Goal: Transaction & Acquisition: Purchase product/service

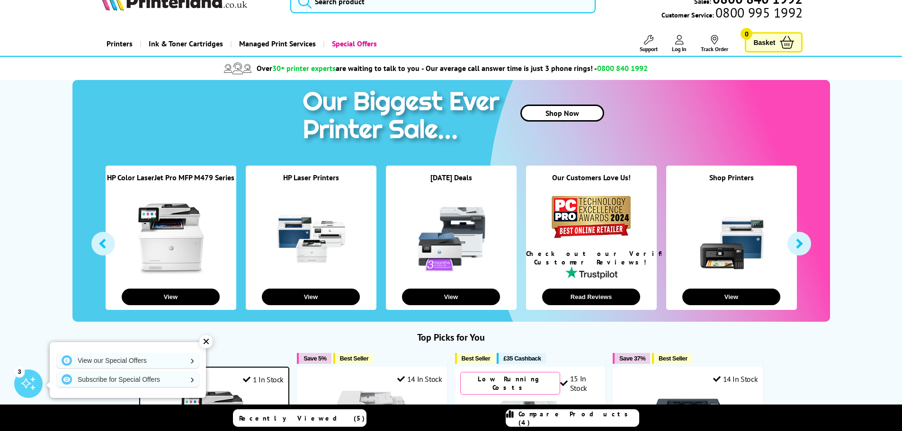
scroll to position [47, 0]
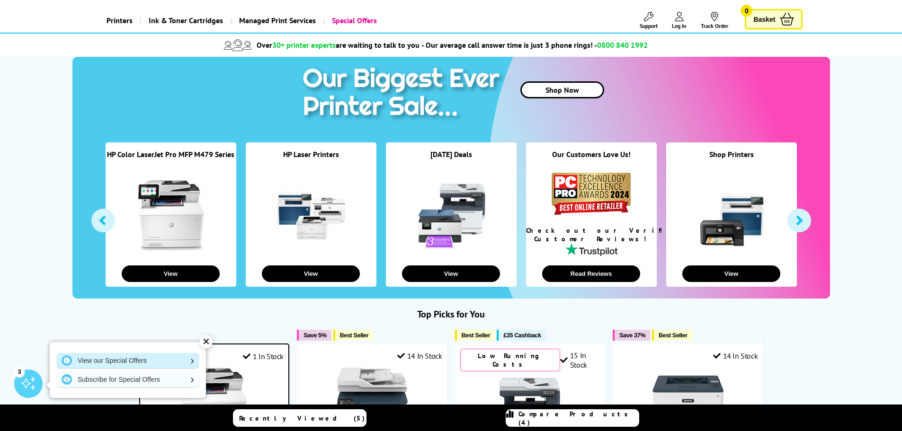
click at [148, 359] on link "View our Special Offers" at bounding box center [128, 360] width 142 height 15
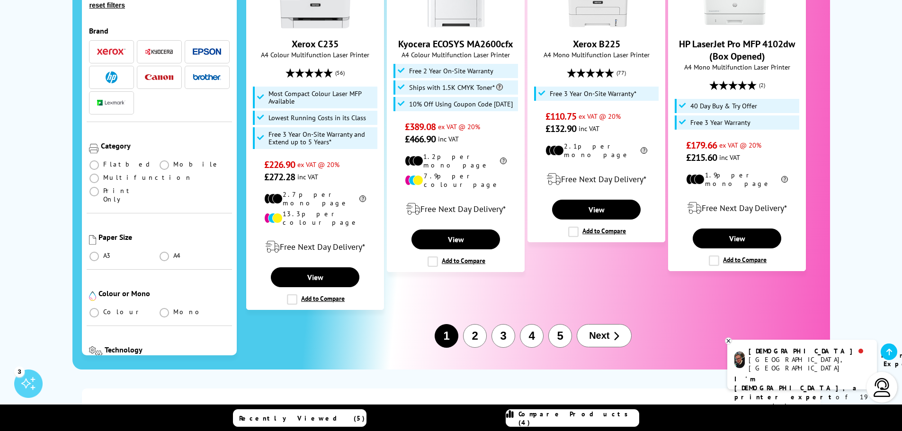
scroll to position [1184, 0]
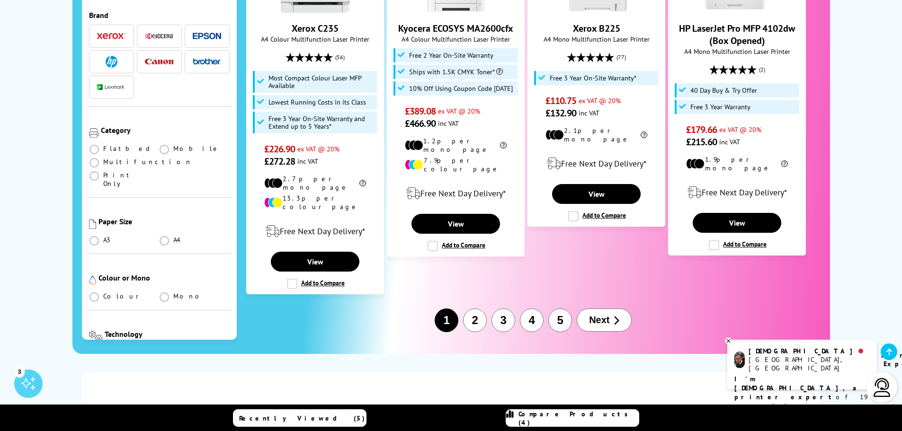
click at [597, 309] on button "Next" at bounding box center [604, 320] width 55 height 23
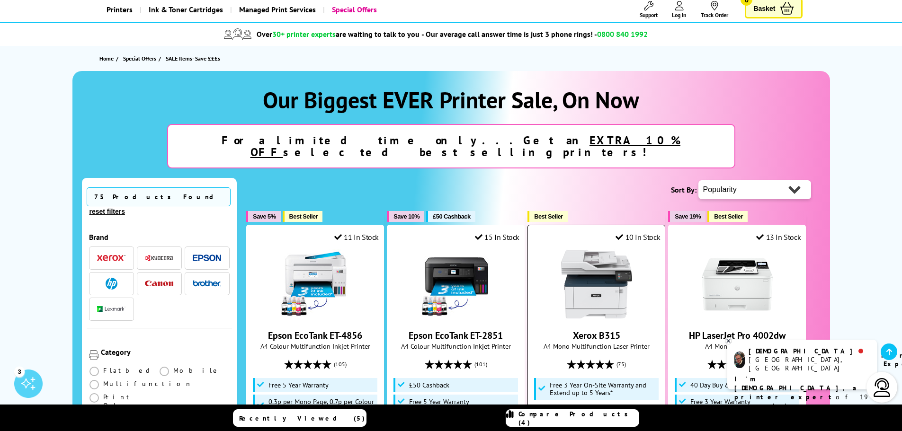
scroll to position [47, 0]
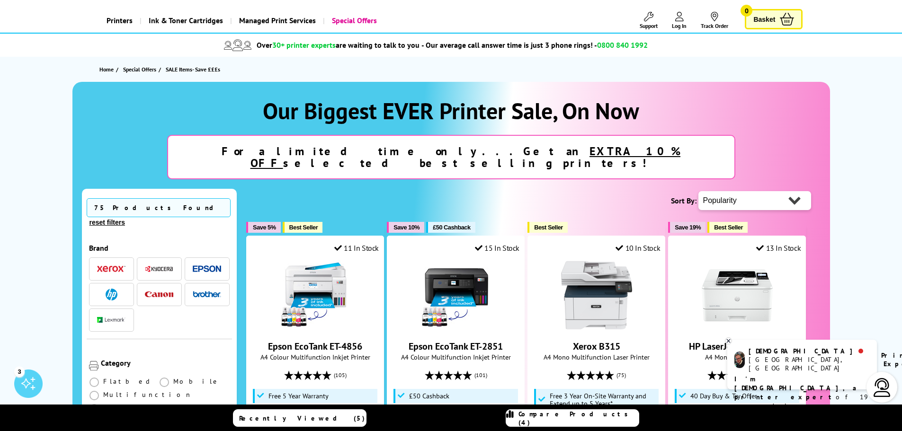
click at [116, 289] on img "button" at bounding box center [112, 295] width 12 height 12
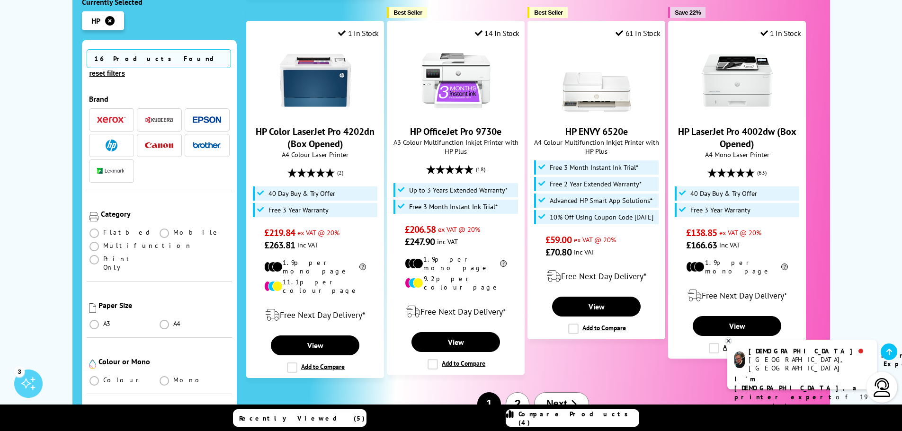
scroll to position [1042, 0]
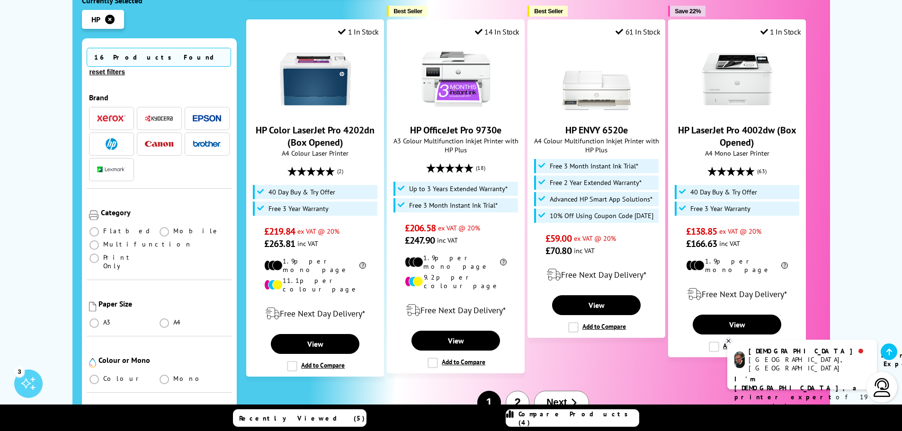
click at [558, 397] on span "Next" at bounding box center [557, 402] width 20 height 11
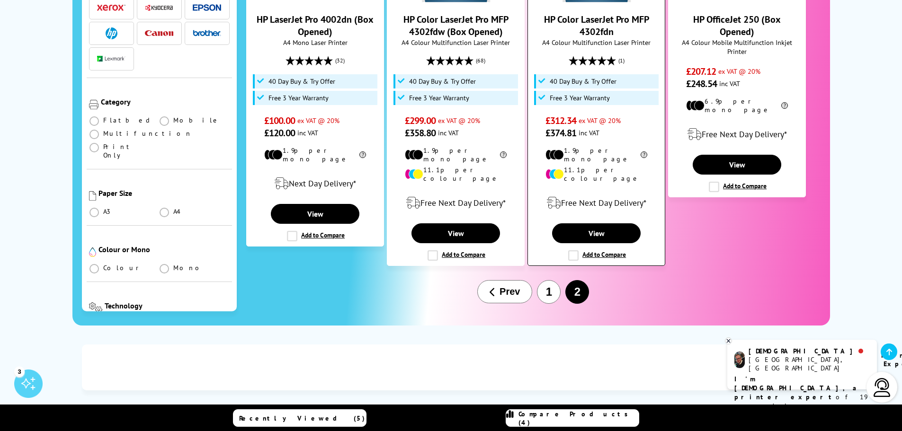
scroll to position [379, 0]
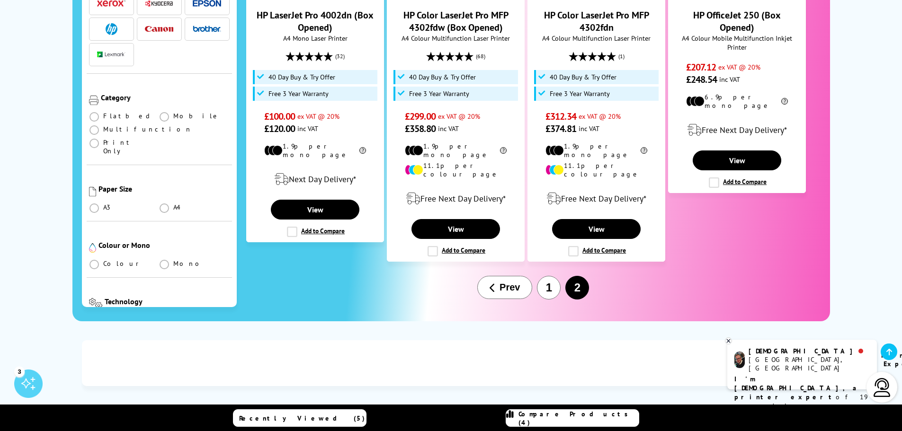
click at [524, 276] on button "Prev" at bounding box center [504, 287] width 55 height 23
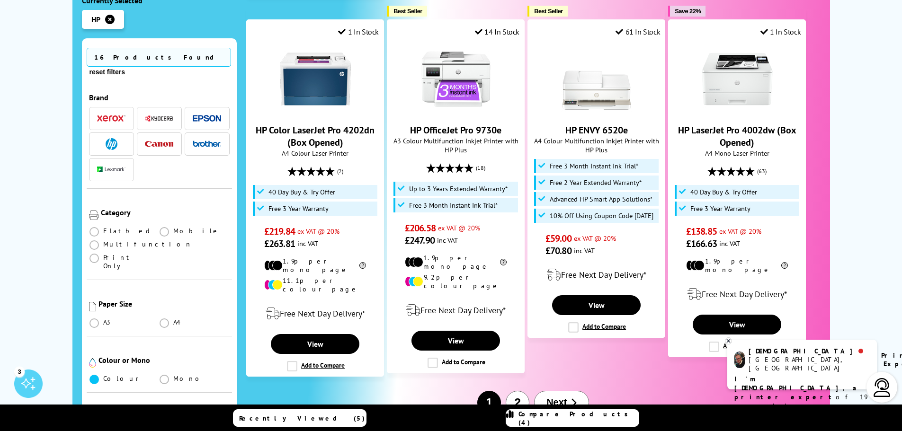
click at [96, 375] on span at bounding box center [94, 379] width 9 height 9
click at [103, 376] on input "radio" at bounding box center [103, 376] width 0 height 0
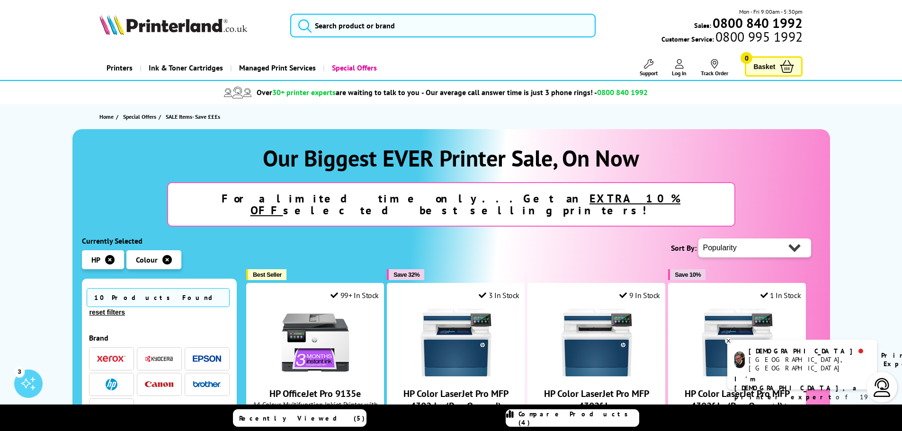
click at [114, 379] on img "button" at bounding box center [112, 385] width 12 height 12
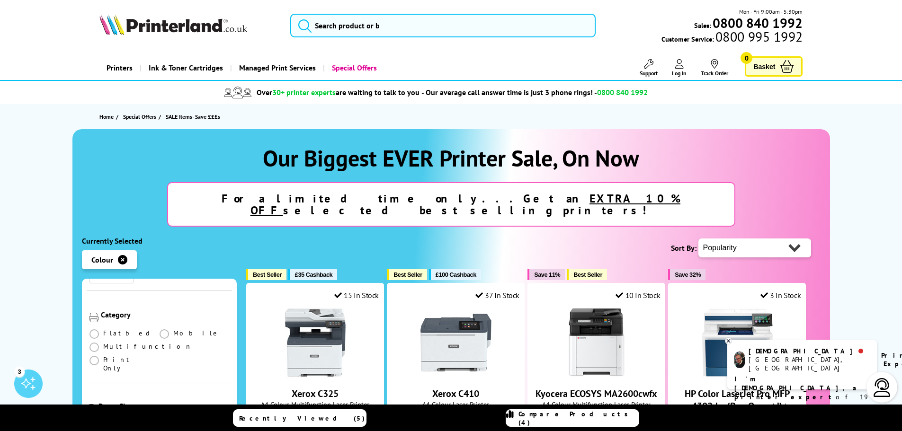
scroll to position [142, 0]
click at [94, 339] on span at bounding box center [94, 343] width 9 height 9
click at [103, 340] on input "radio" at bounding box center [103, 340] width 0 height 0
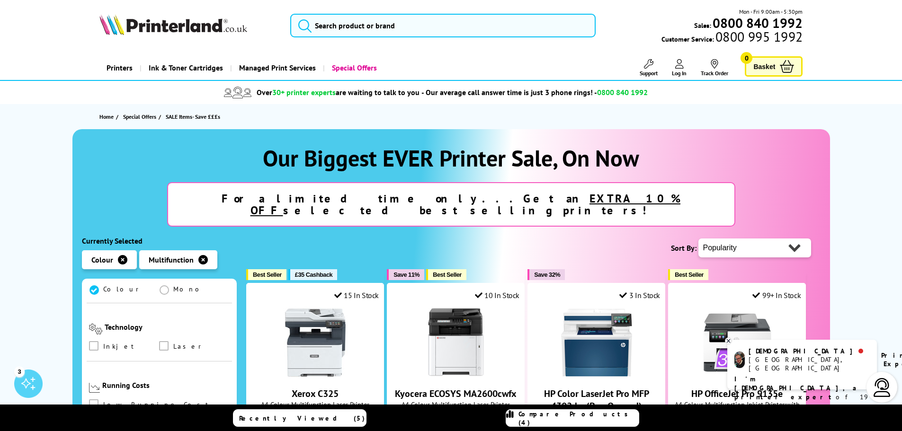
scroll to position [332, 0]
click at [95, 340] on span at bounding box center [93, 344] width 9 height 9
click at [103, 341] on input "checkbox" at bounding box center [103, 341] width 0 height 0
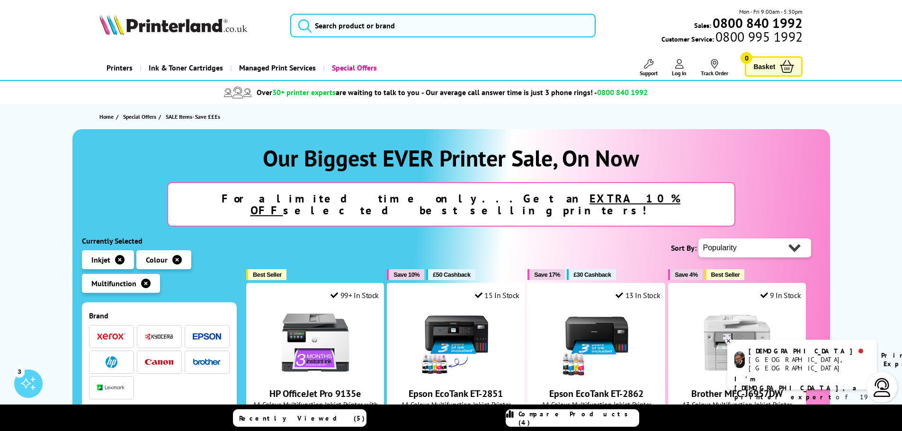
scroll to position [47, 0]
click at [100, 355] on span "button" at bounding box center [111, 361] width 28 height 12
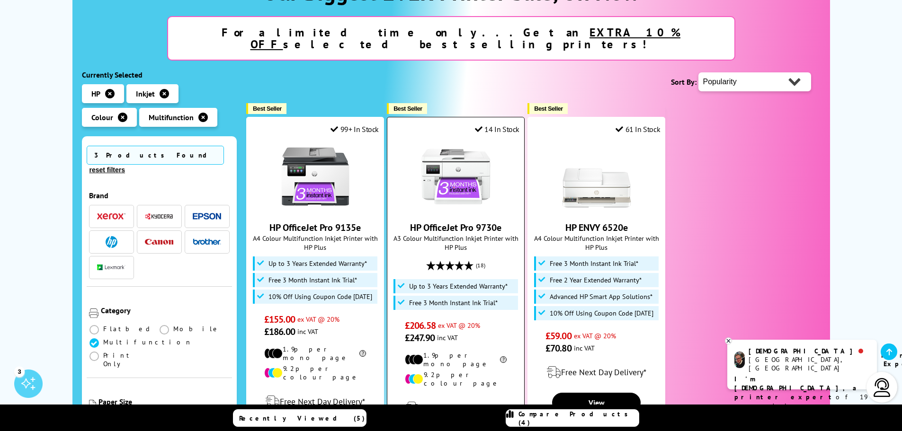
scroll to position [237, 0]
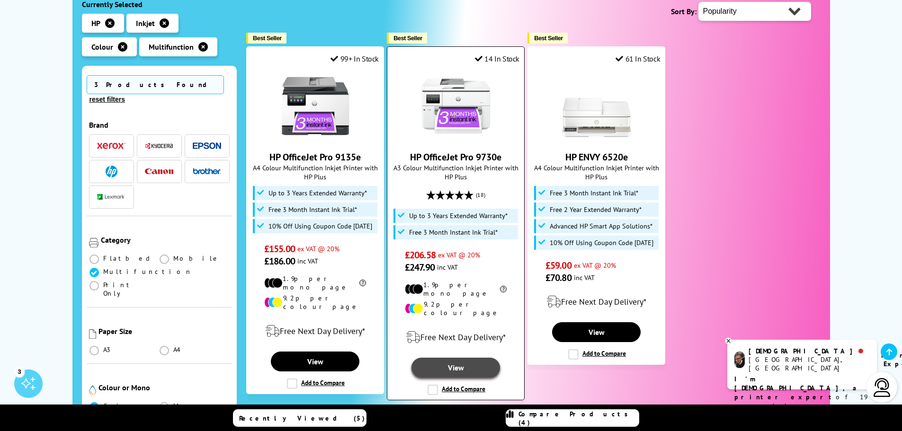
click at [466, 358] on link "View" at bounding box center [456, 368] width 88 height 20
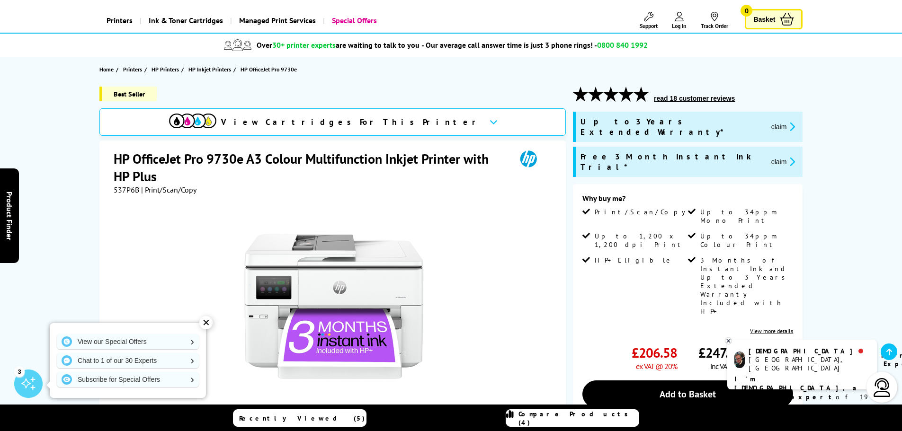
scroll to position [95, 0]
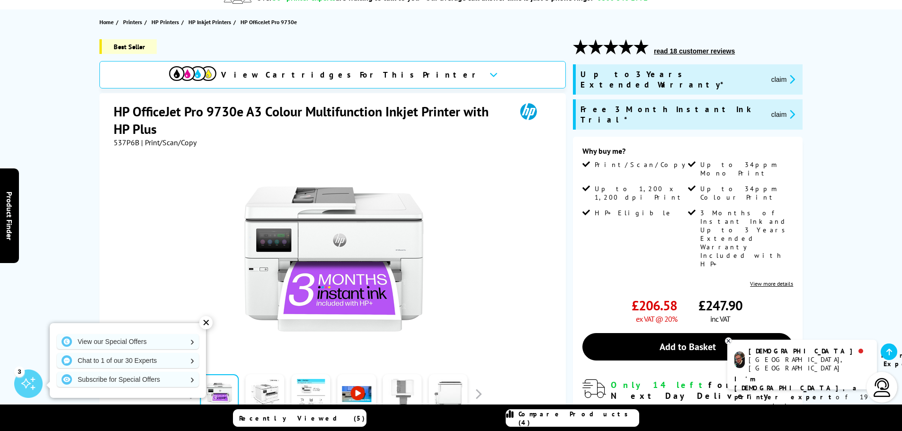
click at [767, 280] on link "View more details" at bounding box center [771, 283] width 43 height 7
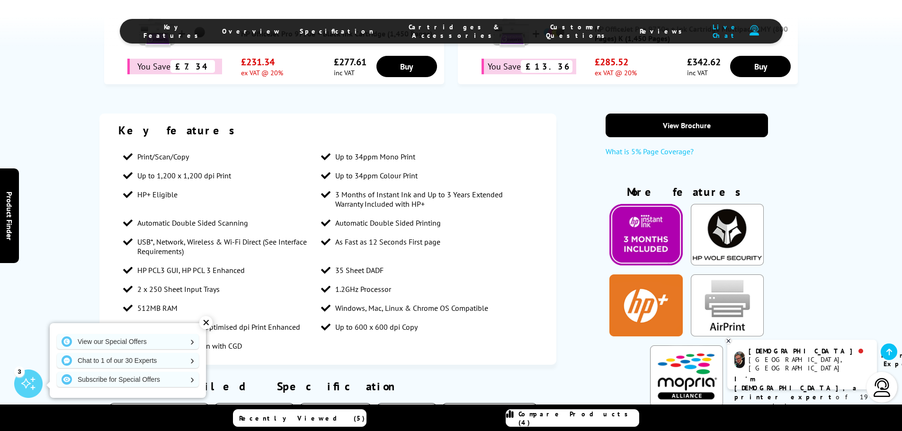
scroll to position [705, 0]
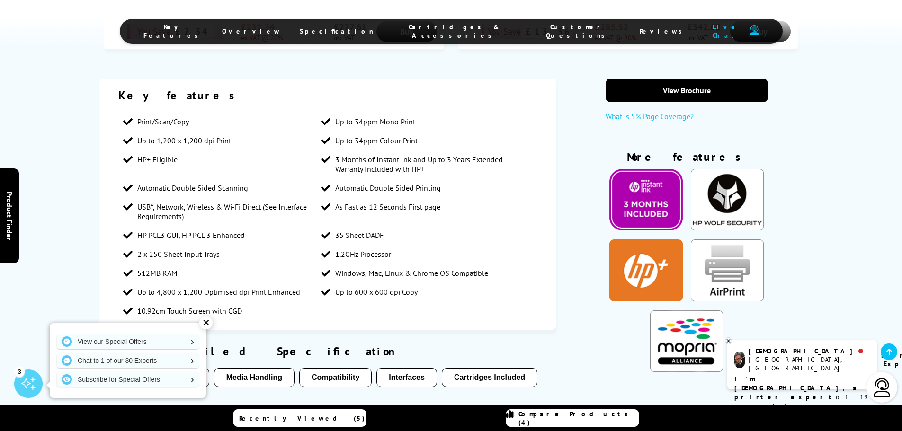
click at [206, 324] on div "✕" at bounding box center [205, 322] width 13 height 13
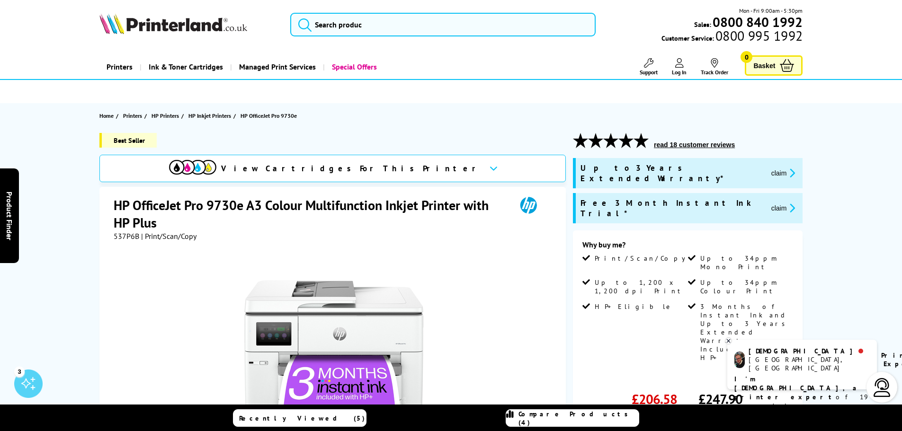
scroll to position [0, 0]
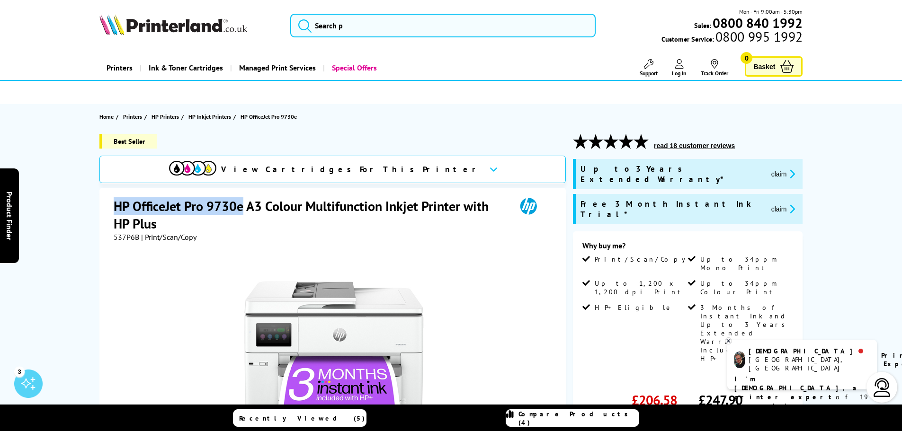
drag, startPoint x: 112, startPoint y: 203, endPoint x: 241, endPoint y: 209, distance: 129.0
click at [241, 209] on div "HP OfficeJet Pro 9730e A3 Colour Multifunction Inkjet Printer with HP Plus 537P…" at bounding box center [332, 400] width 466 height 424
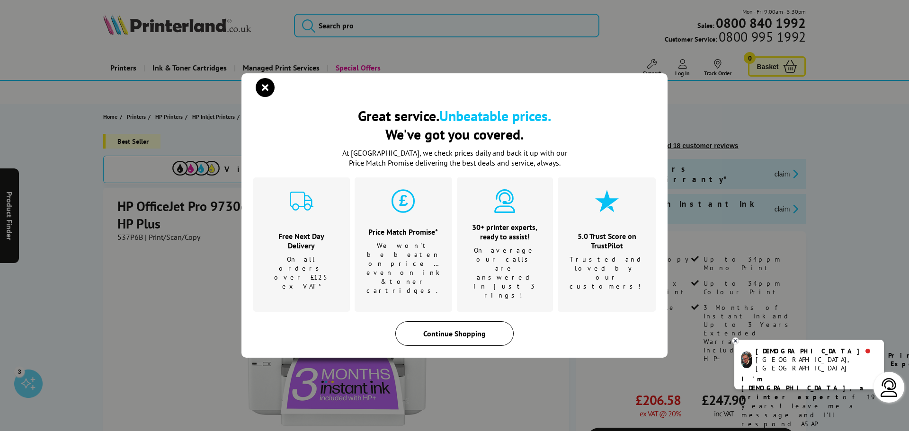
click at [441, 322] on div "Continue Shopping" at bounding box center [454, 334] width 118 height 25
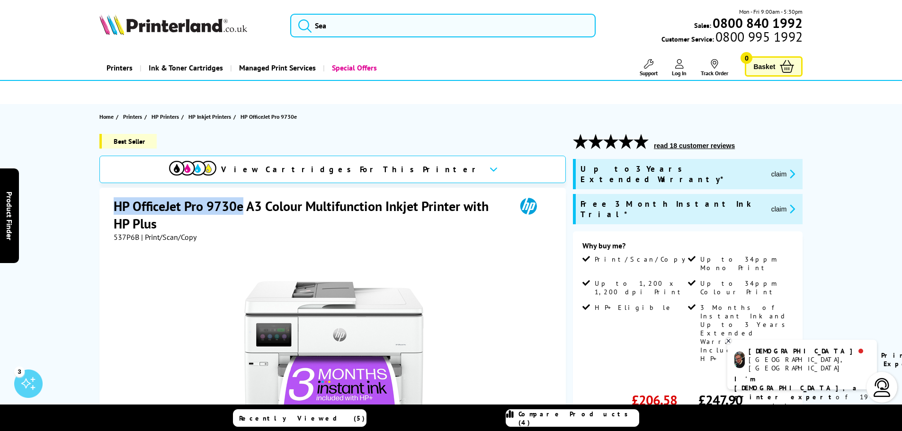
drag, startPoint x: 115, startPoint y: 209, endPoint x: 242, endPoint y: 207, distance: 127.4
click at [242, 207] on h1 "HP OfficeJet Pro 9730e A3 Colour Multifunction Inkjet Printer with HP Plus" at bounding box center [310, 214] width 393 height 35
copy h1 "HP OfficeJet Pro 9730e"
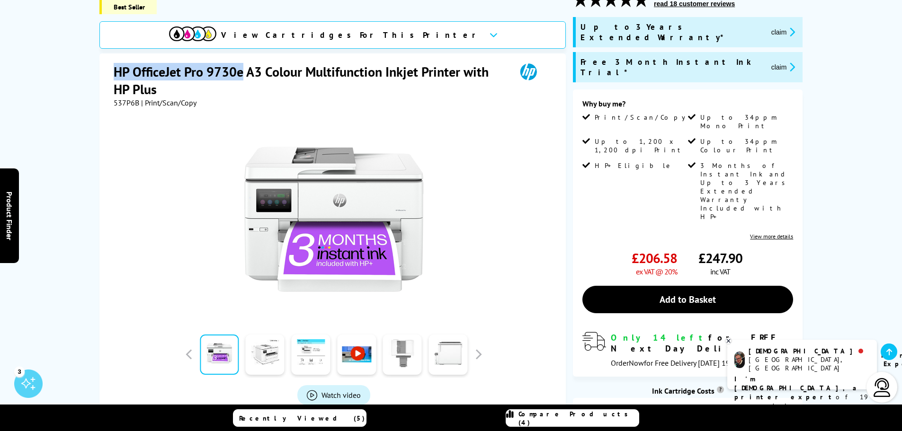
scroll to position [95, 0]
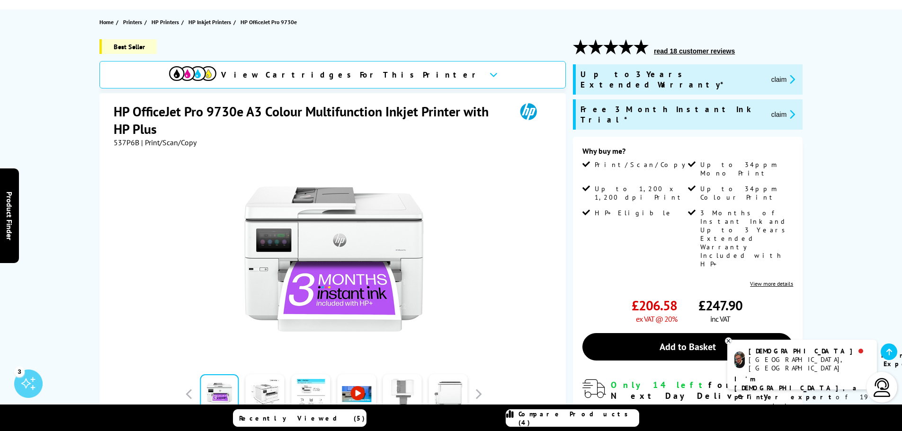
click at [779, 280] on link "View more details" at bounding box center [771, 283] width 43 height 7
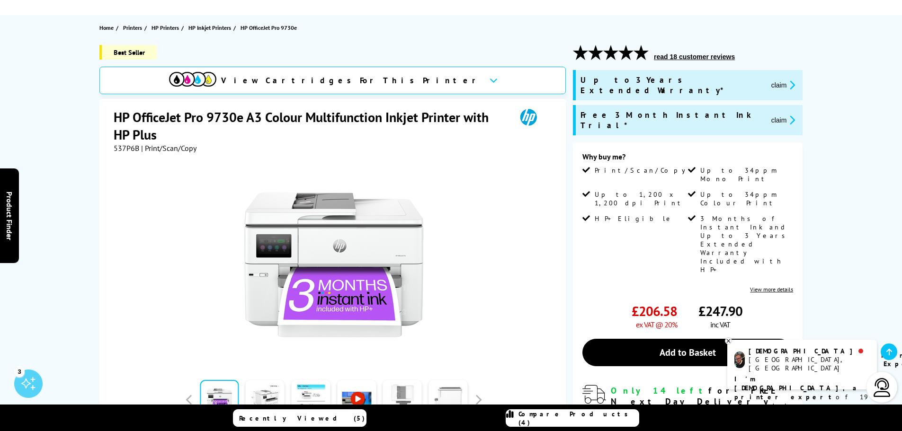
scroll to position [42, 0]
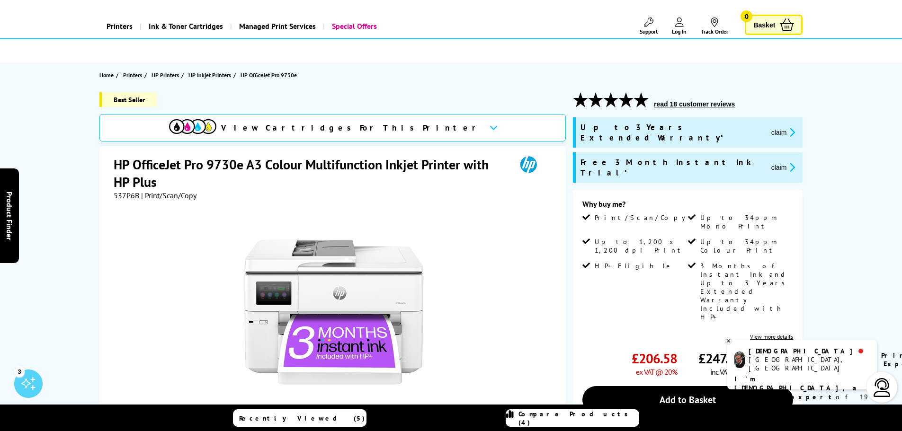
click at [769, 128] on button "claim" at bounding box center [784, 132] width 30 height 11
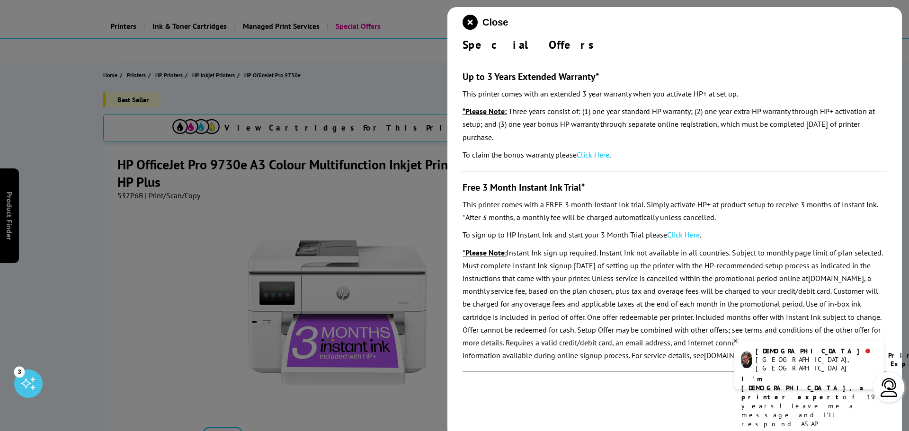
click at [735, 341] on icon at bounding box center [735, 341] width 3 height 3
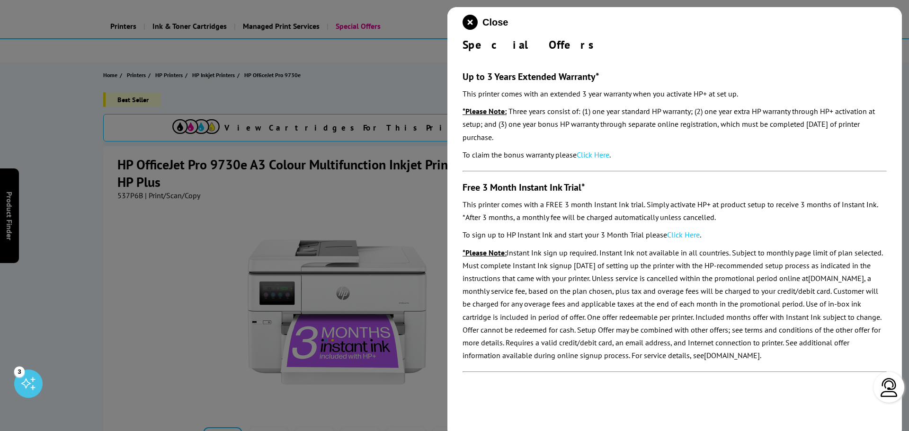
drag, startPoint x: 630, startPoint y: 271, endPoint x: 626, endPoint y: 328, distance: 57.5
drag, startPoint x: 626, startPoint y: 328, endPoint x: 665, endPoint y: 414, distance: 94.9
click at [665, 414] on div "Close Special Offers Up to 3 Years Extended Warranty* This printer comes with a…" at bounding box center [675, 222] width 455 height 431
click at [497, 20] on span "Close" at bounding box center [496, 22] width 26 height 11
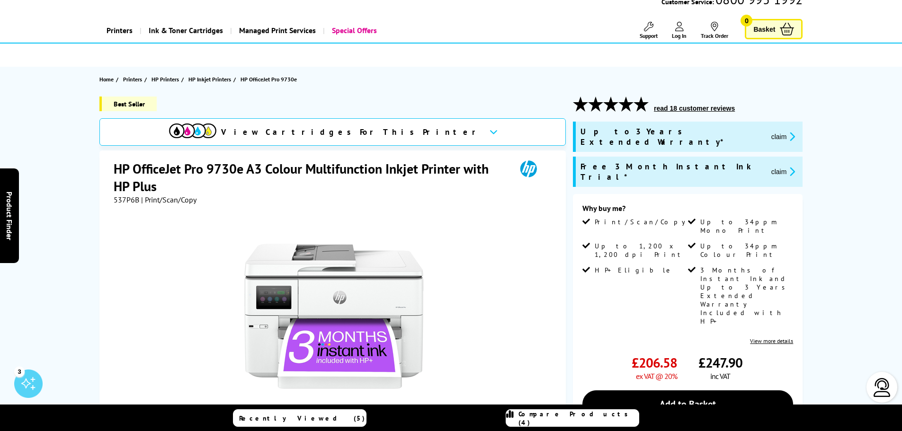
scroll to position [0, 0]
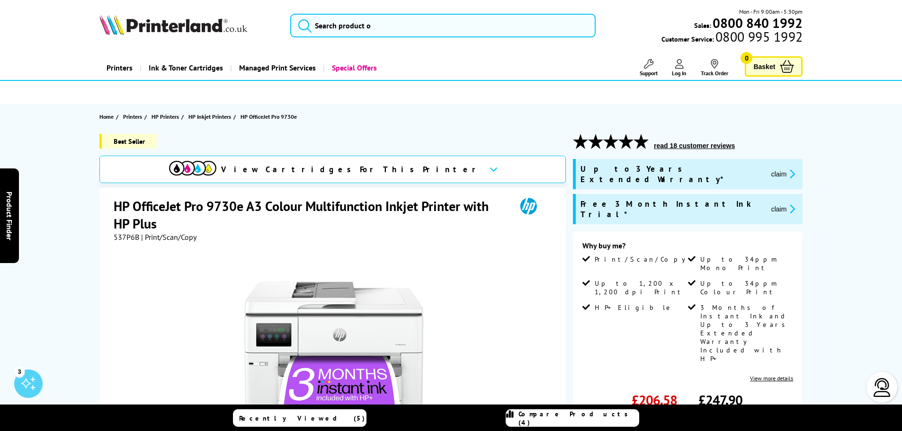
click at [769, 171] on button "claim" at bounding box center [784, 174] width 30 height 11
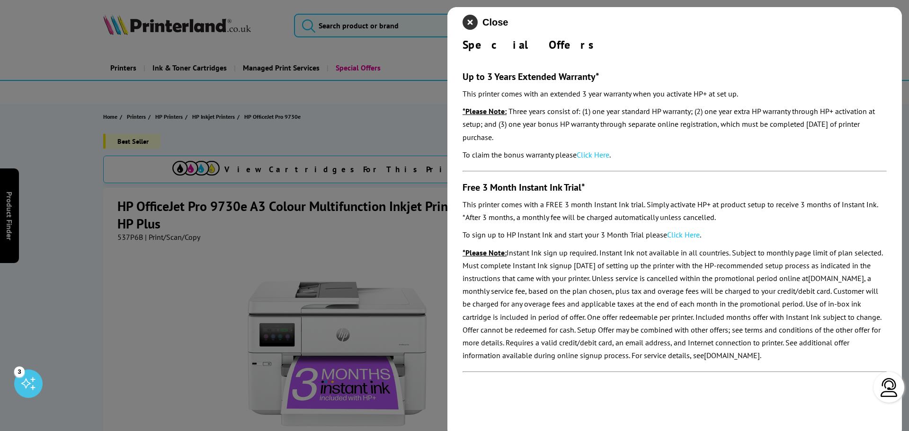
click at [469, 17] on icon "close modal" at bounding box center [470, 22] width 15 height 15
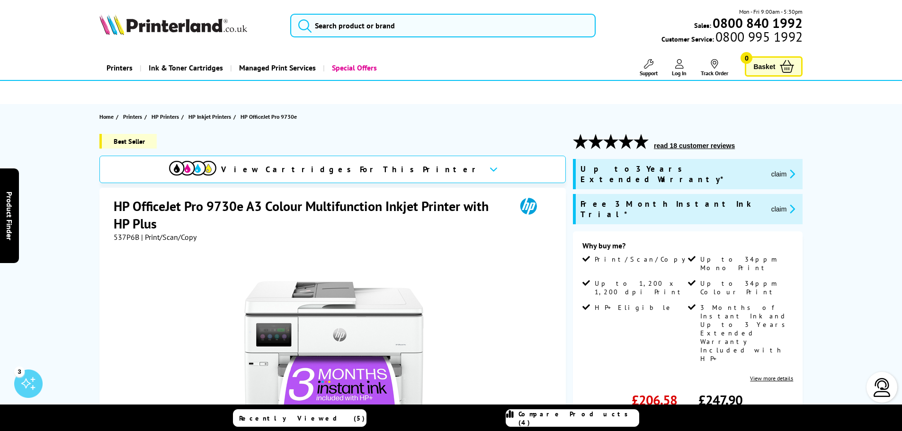
click at [769, 169] on button "claim" at bounding box center [784, 174] width 30 height 11
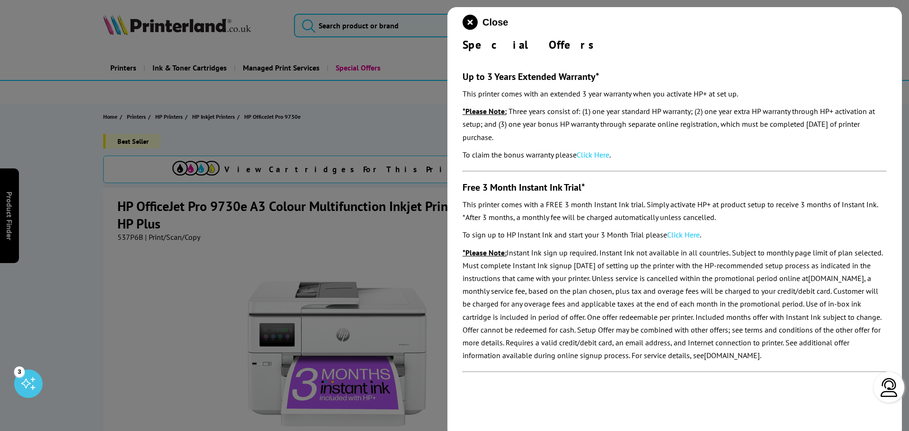
click at [589, 157] on link "Click Here" at bounding box center [593, 154] width 33 height 9
click at [472, 23] on icon "close modal" at bounding box center [470, 22] width 15 height 15
